Goal: Information Seeking & Learning: Understand process/instructions

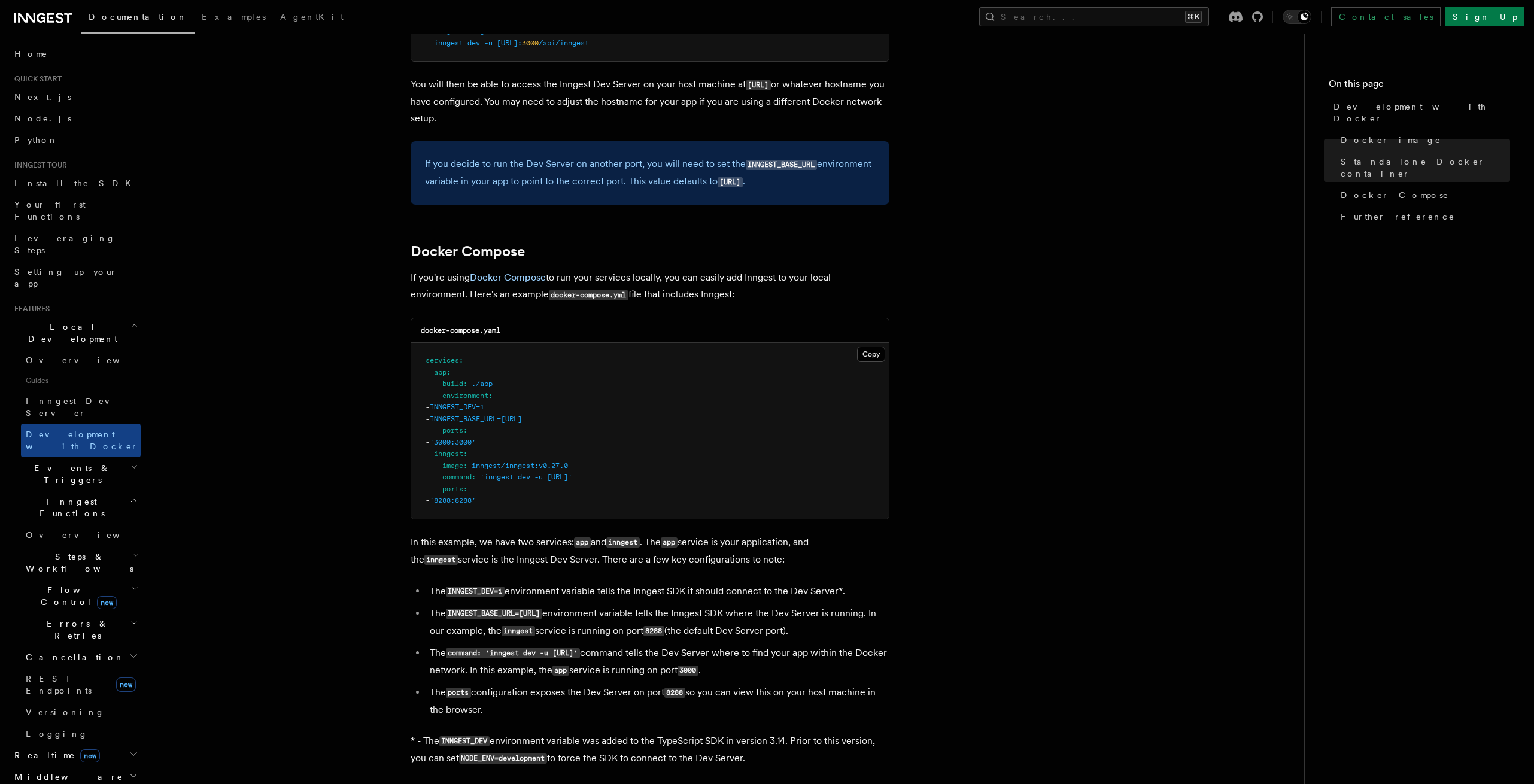
scroll to position [589, 0]
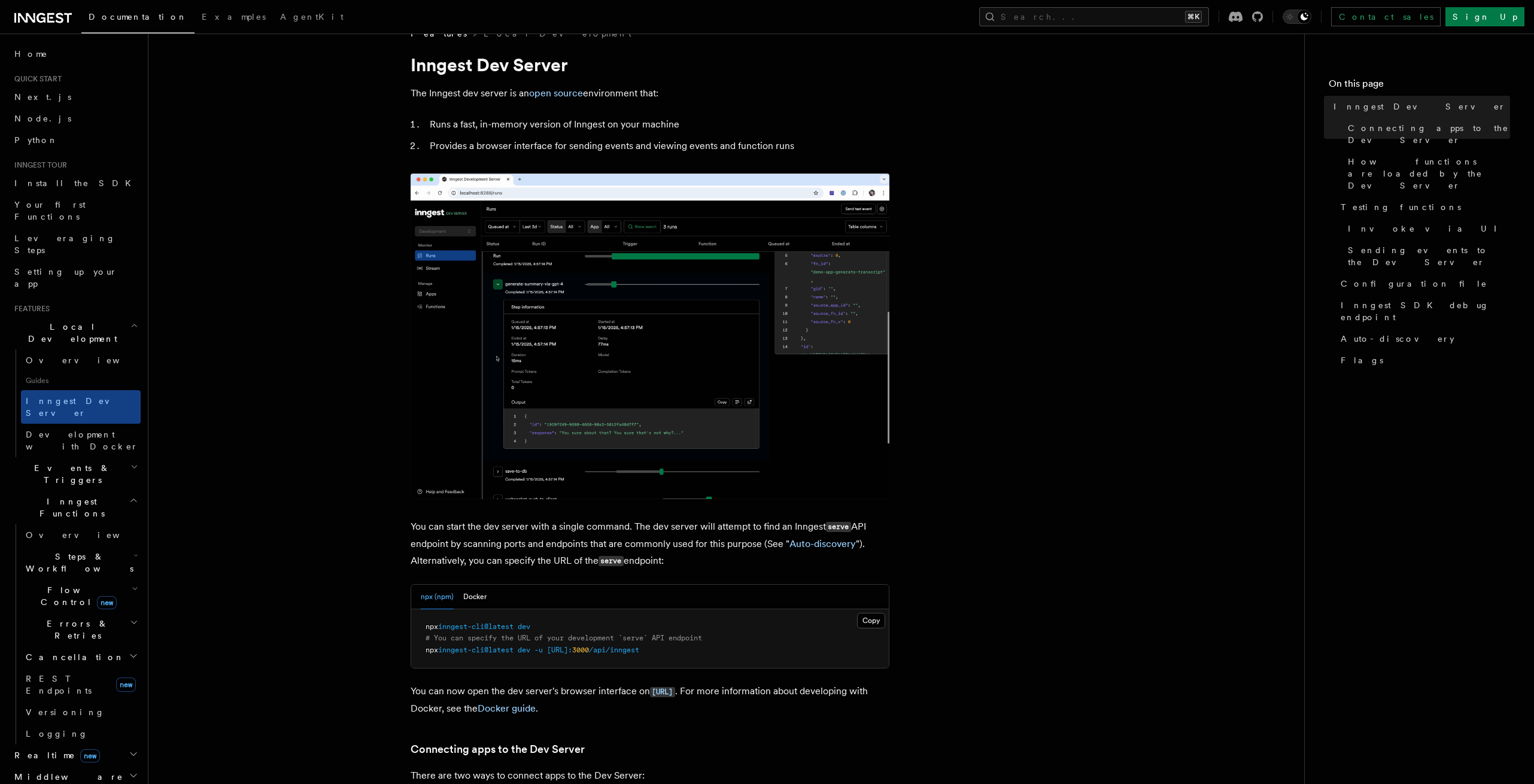
scroll to position [26, 0]
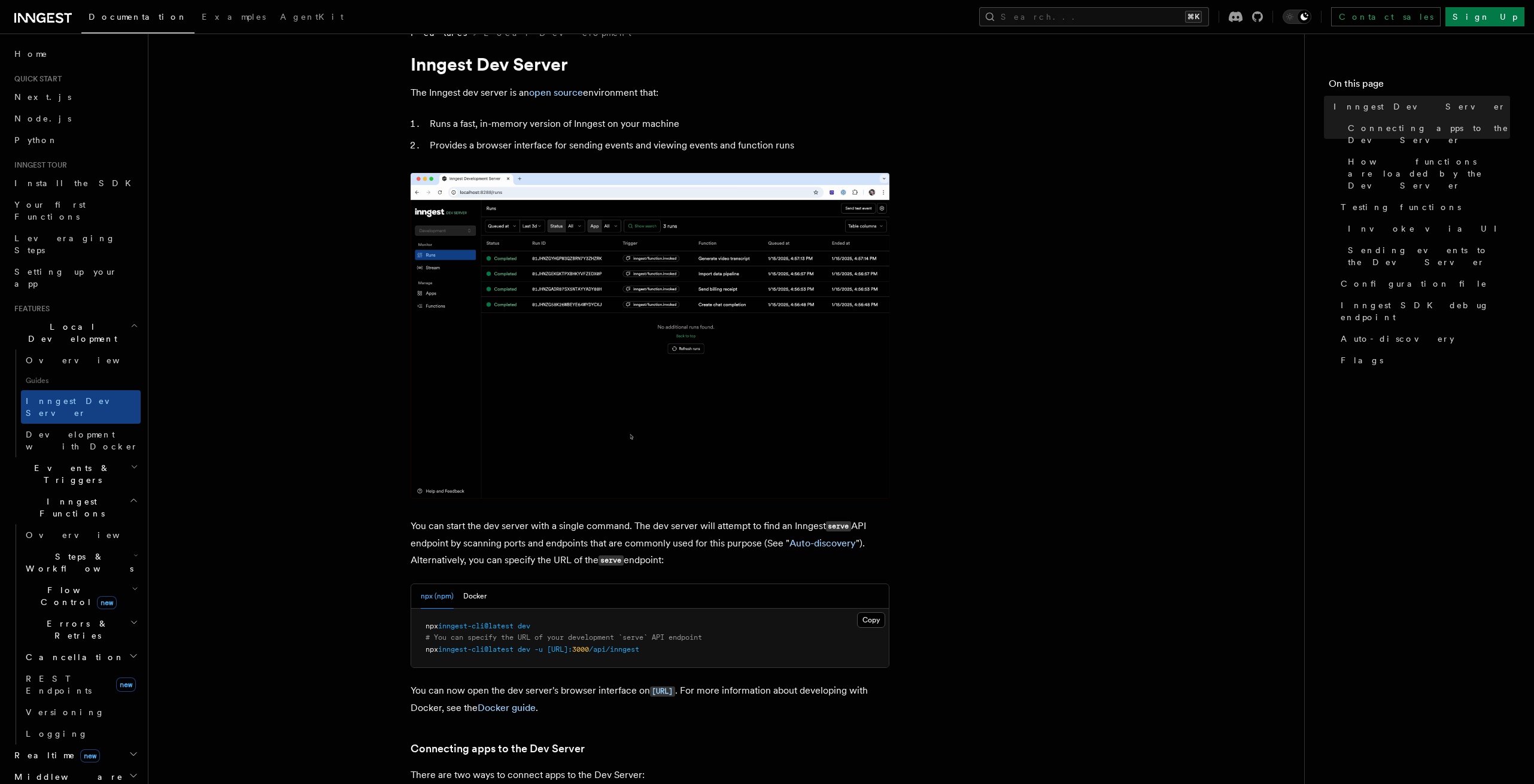
click at [547, 627] on pre "npx inngest-cli@latest dev # You can specify the URL of your development `serve…" at bounding box center [650, 638] width 478 height 59
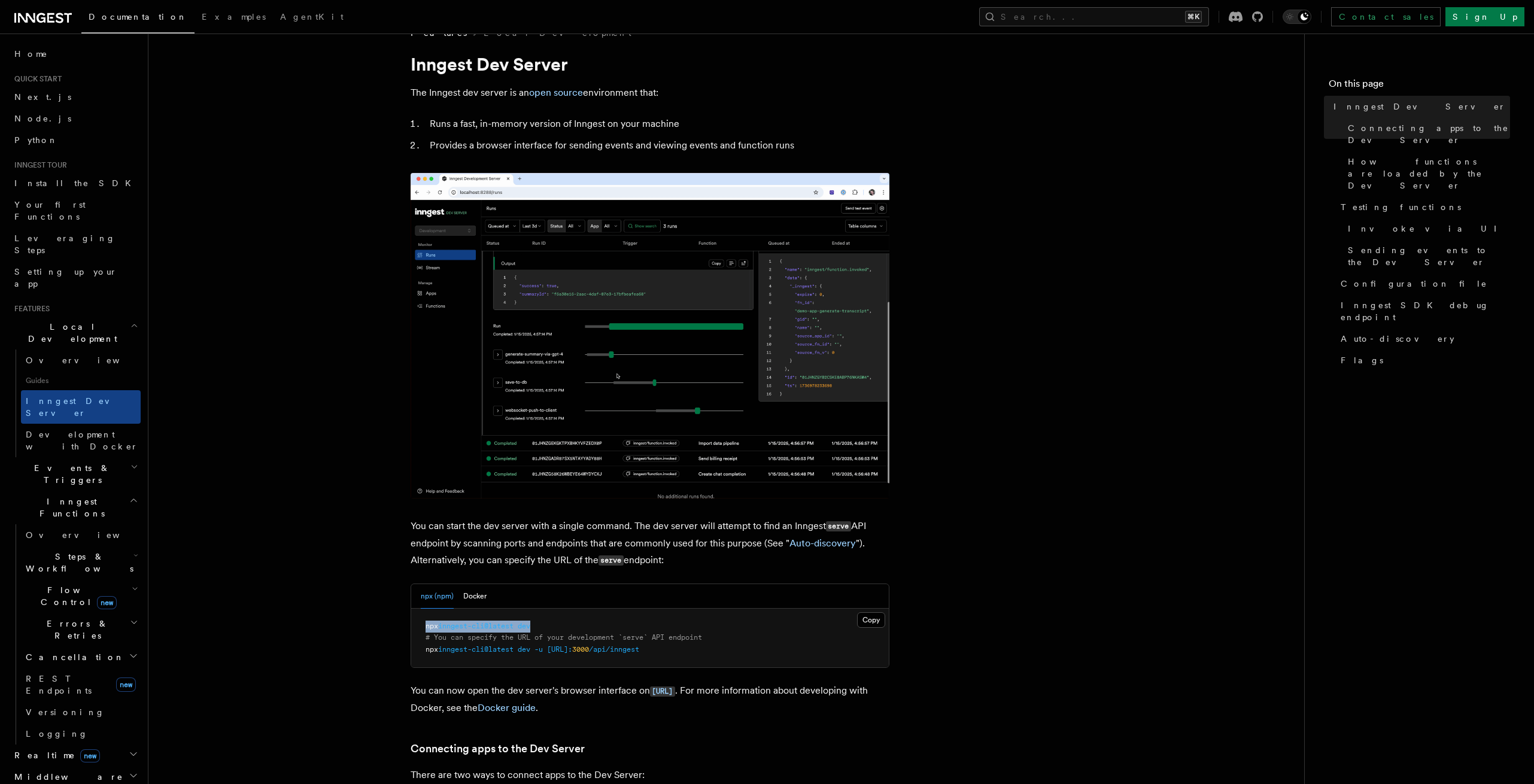
drag, startPoint x: 548, startPoint y: 624, endPoint x: 398, endPoint y: 624, distance: 150.0
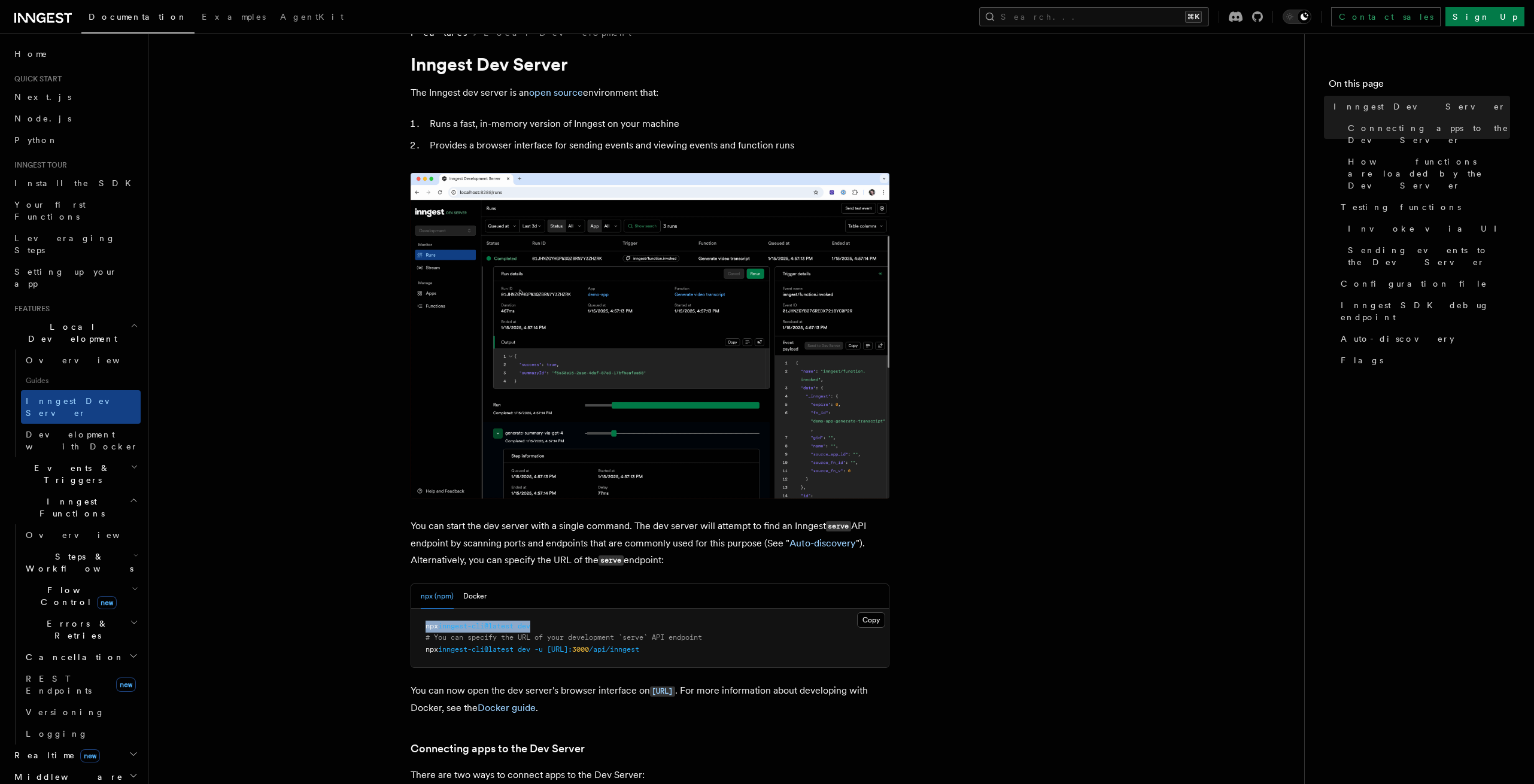
copy span "npx inngest-cli@latest dev"
